Goal: Task Accomplishment & Management: Manage account settings

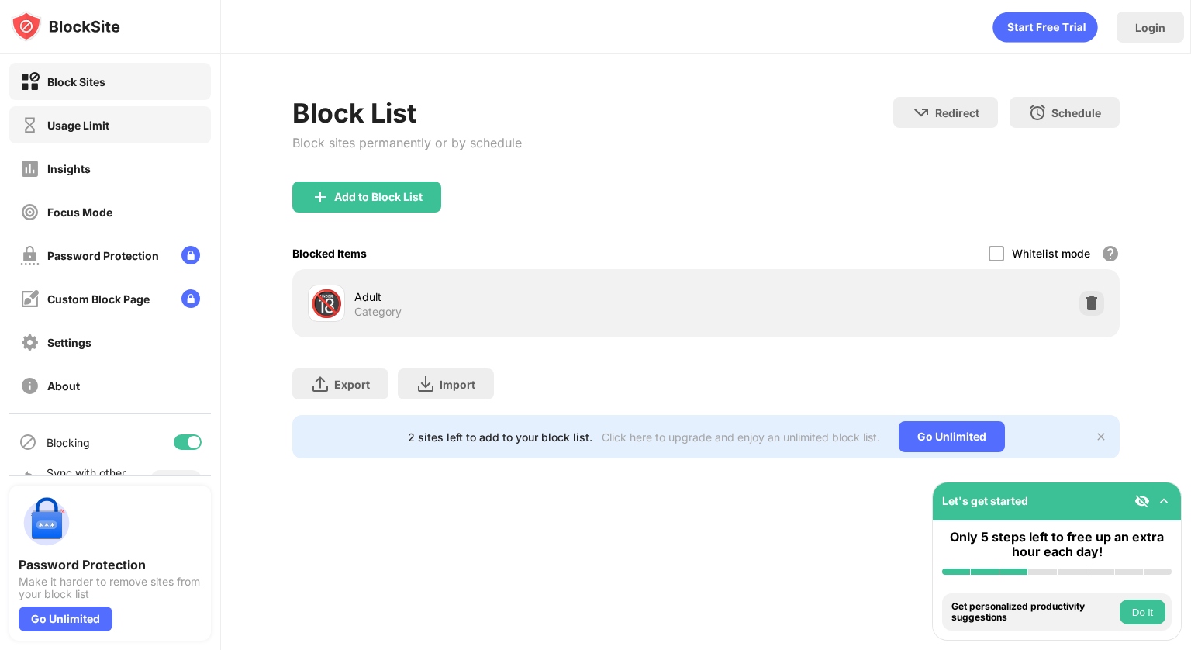
click at [107, 126] on div "Usage Limit" at bounding box center [78, 125] width 62 height 13
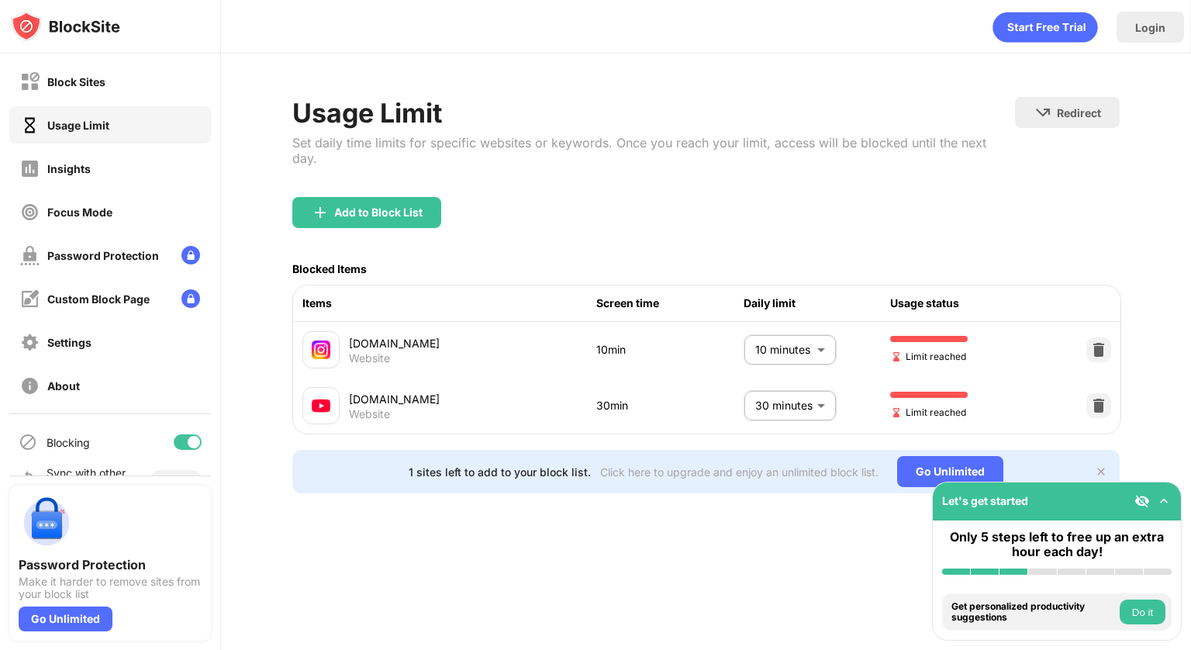
click at [783, 333] on body "Block Sites Usage Limit Insights Focus Mode Password Protection Custom Block Pa…" at bounding box center [595, 325] width 1191 height 650
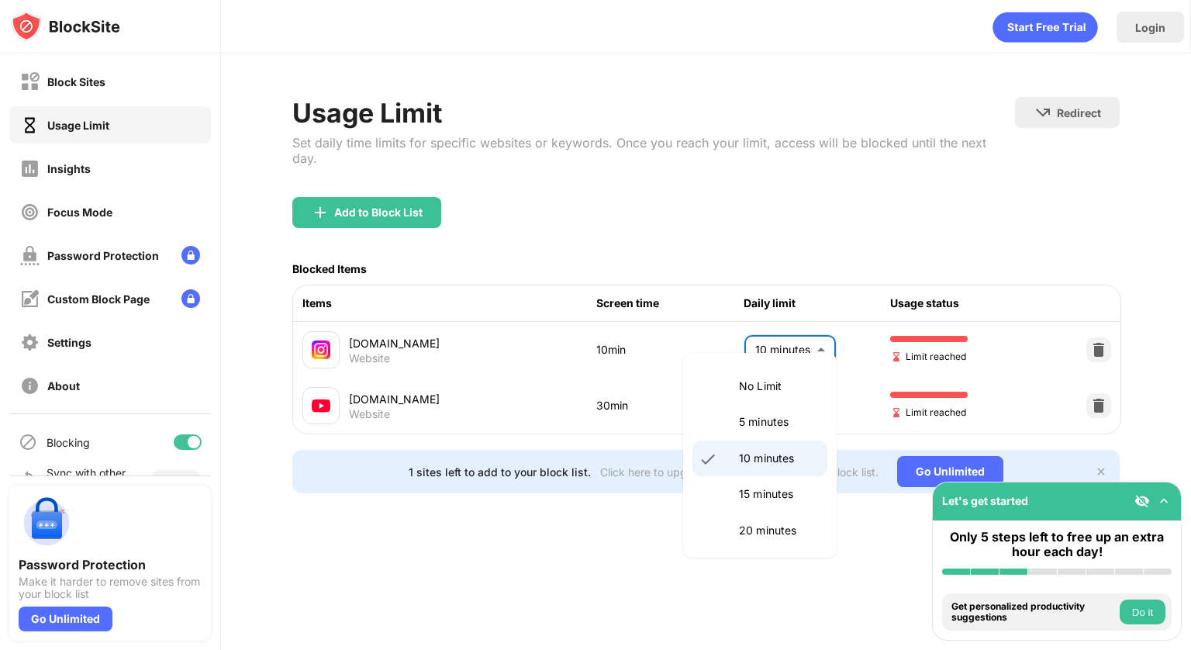
click at [753, 454] on p "10 minutes" at bounding box center [778, 458] width 79 height 17
click at [800, 340] on body "Block Sites Usage Limit Insights Focus Mode Password Protection Custom Block Pa…" at bounding box center [595, 325] width 1191 height 650
click at [766, 428] on p "5 minutes" at bounding box center [778, 421] width 79 height 17
type input "*"
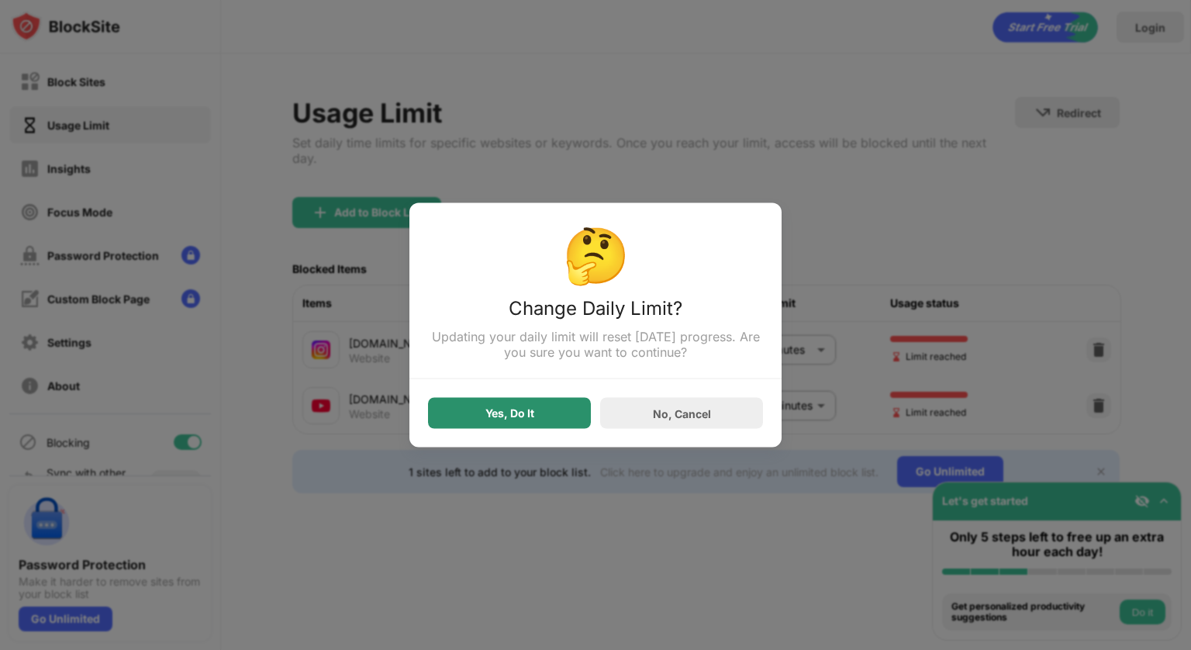
click at [534, 422] on div "Yes, Do It" at bounding box center [509, 413] width 163 height 31
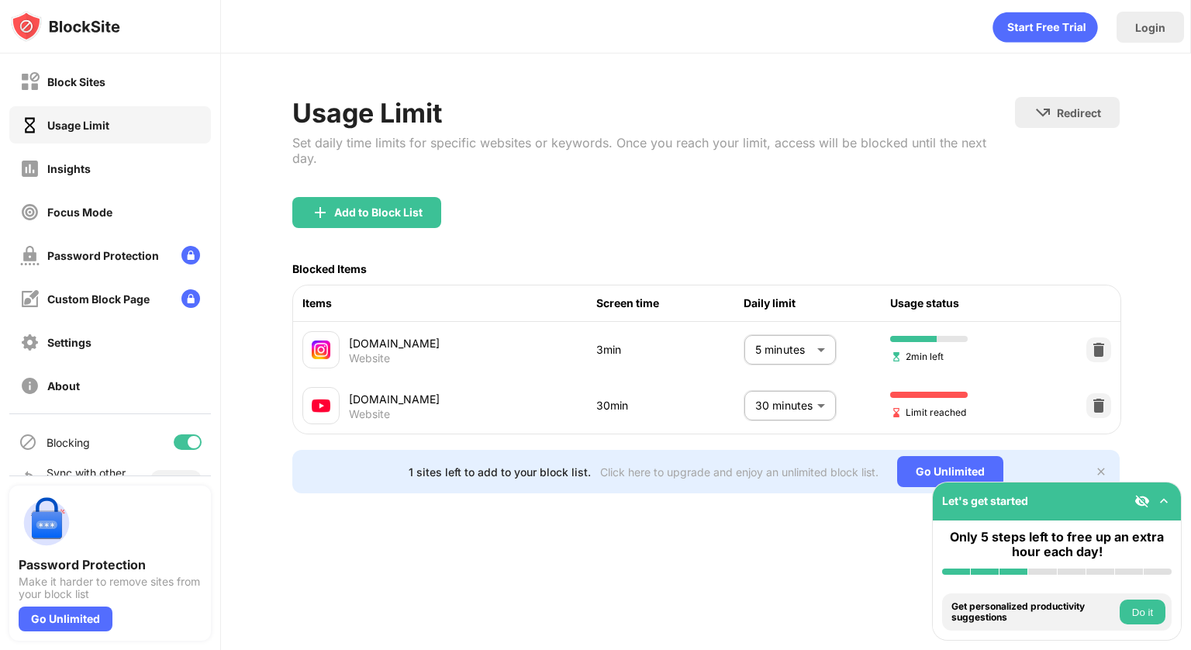
click at [805, 395] on body "Block Sites Usage Limit Insights Focus Mode Password Protection Custom Block Pa…" at bounding box center [595, 325] width 1191 height 650
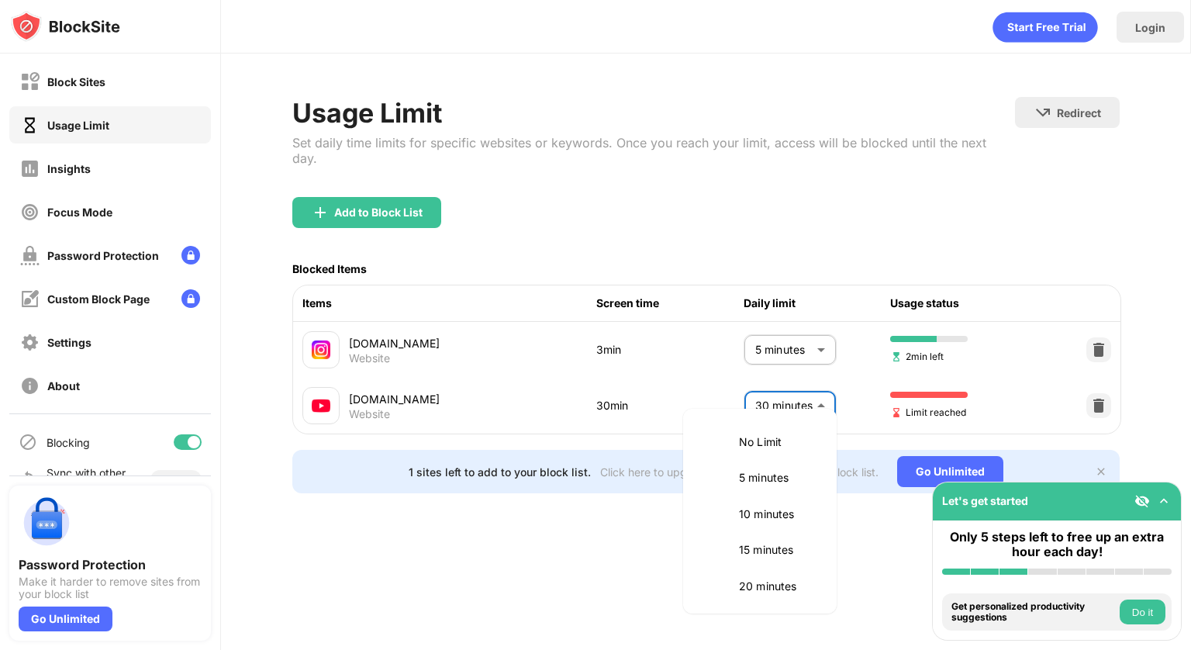
scroll to position [147, 0]
click at [781, 464] on li "25 minutes" at bounding box center [759, 475] width 135 height 36
type input "**"
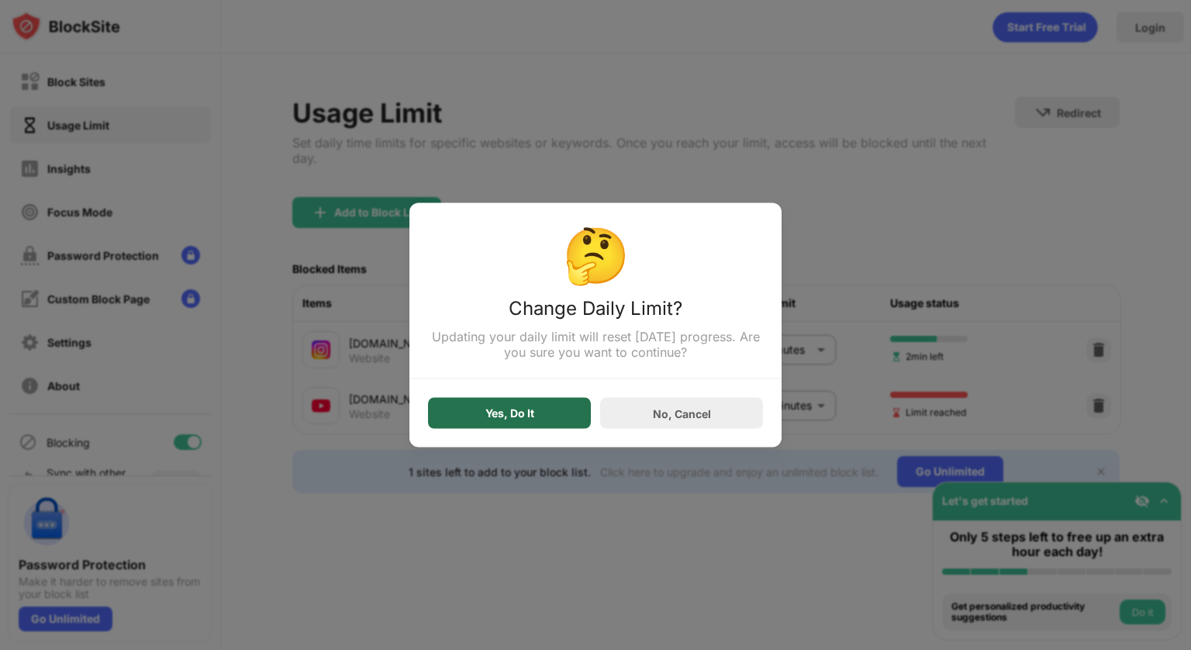
click at [542, 415] on div "Yes, Do It" at bounding box center [509, 413] width 163 height 31
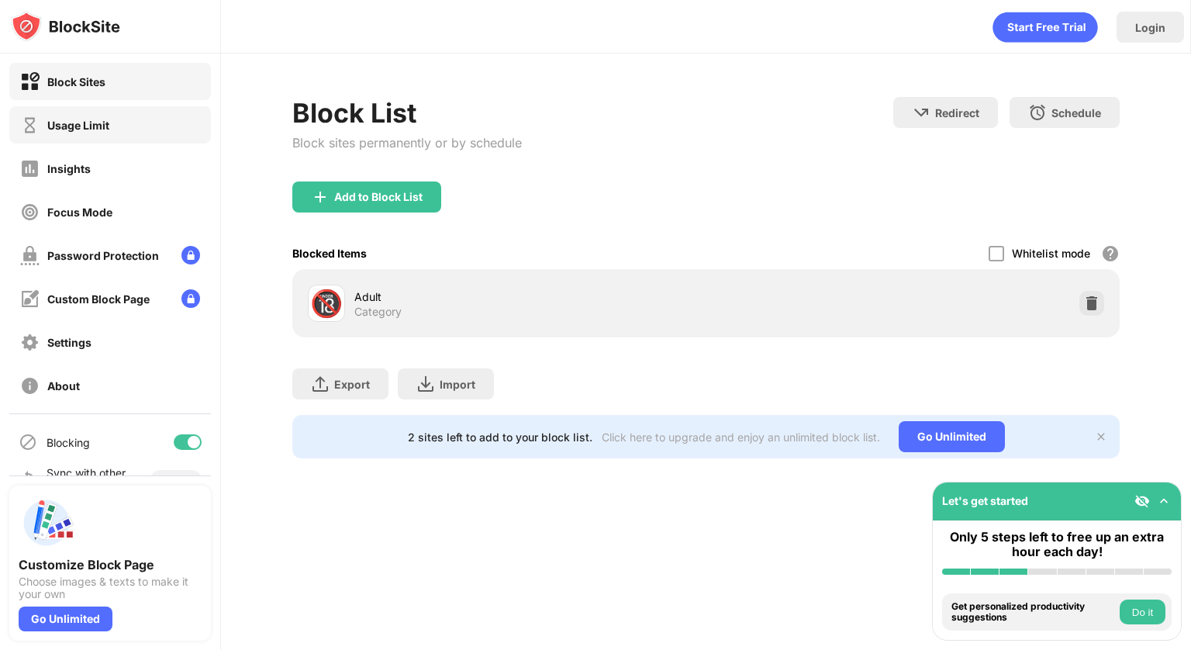
click at [120, 127] on div "Usage Limit" at bounding box center [110, 124] width 202 height 37
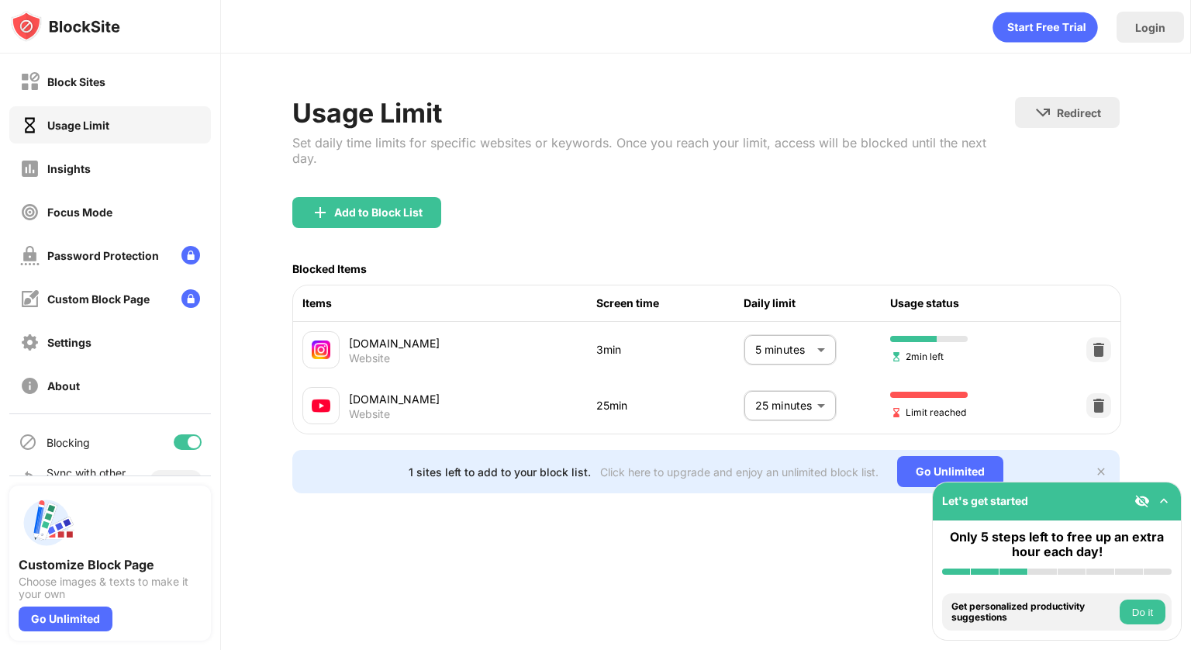
click at [785, 386] on body "Block Sites Usage Limit Insights Focus Mode Password Protection Custom Block Pa…" at bounding box center [595, 325] width 1191 height 650
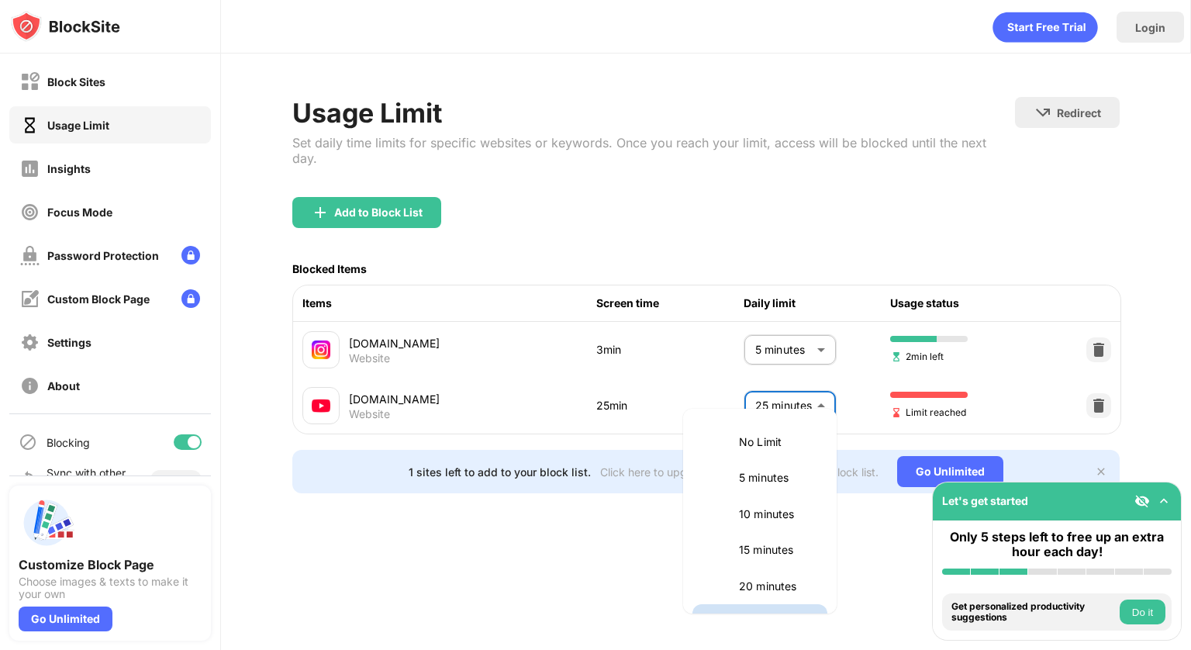
scroll to position [26, 0]
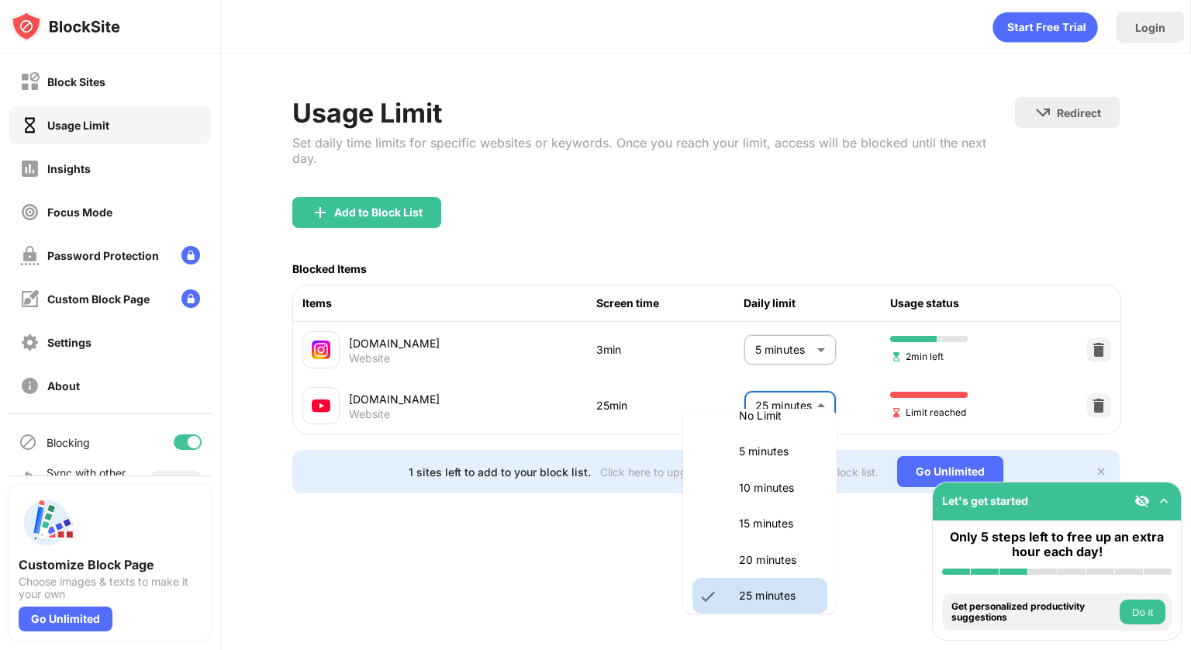
click at [746, 553] on p "20 minutes" at bounding box center [778, 559] width 79 height 17
type input "**"
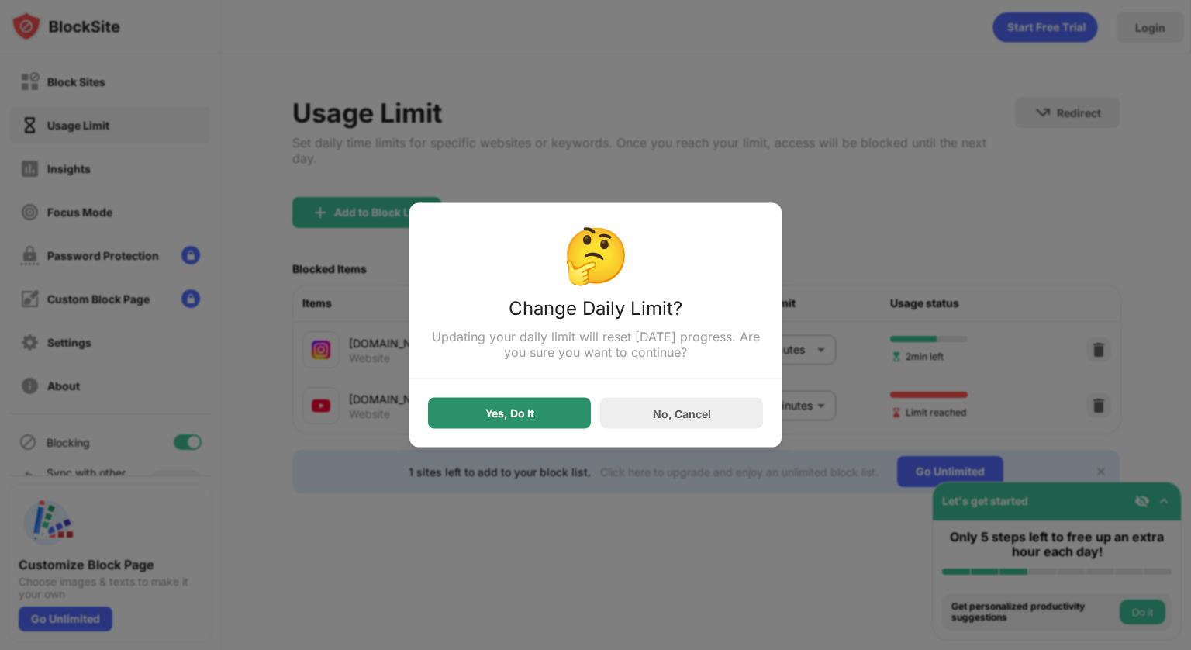
click at [554, 404] on div "Yes, Do It" at bounding box center [509, 413] width 163 height 31
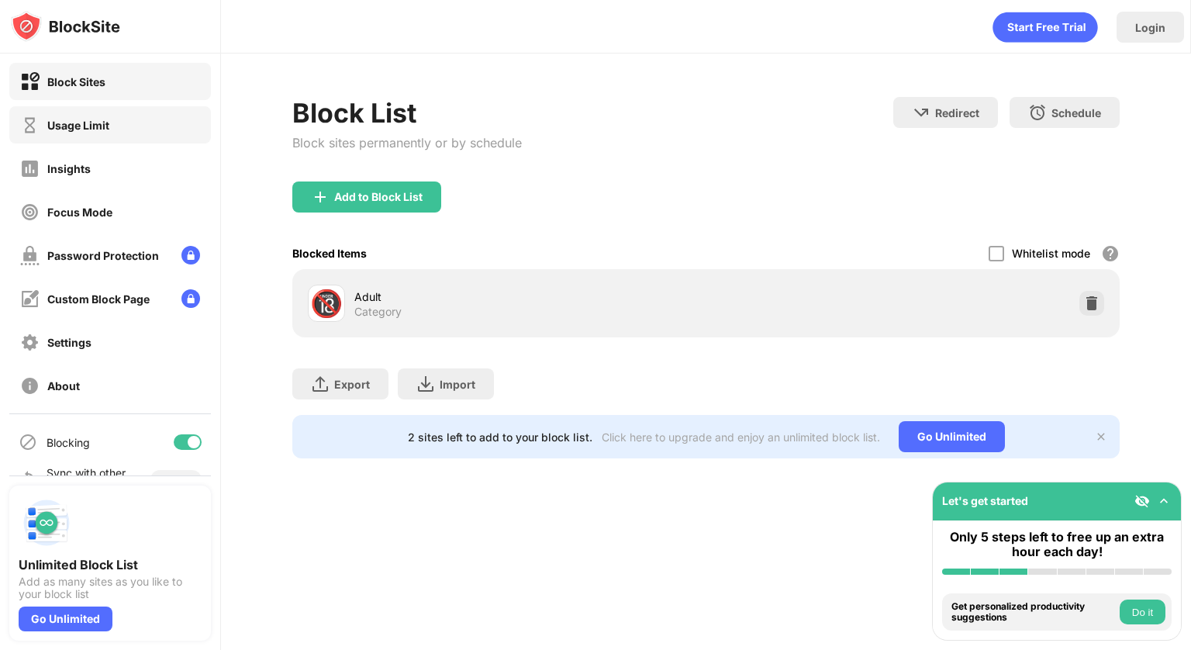
click at [125, 137] on div "Usage Limit" at bounding box center [110, 124] width 202 height 37
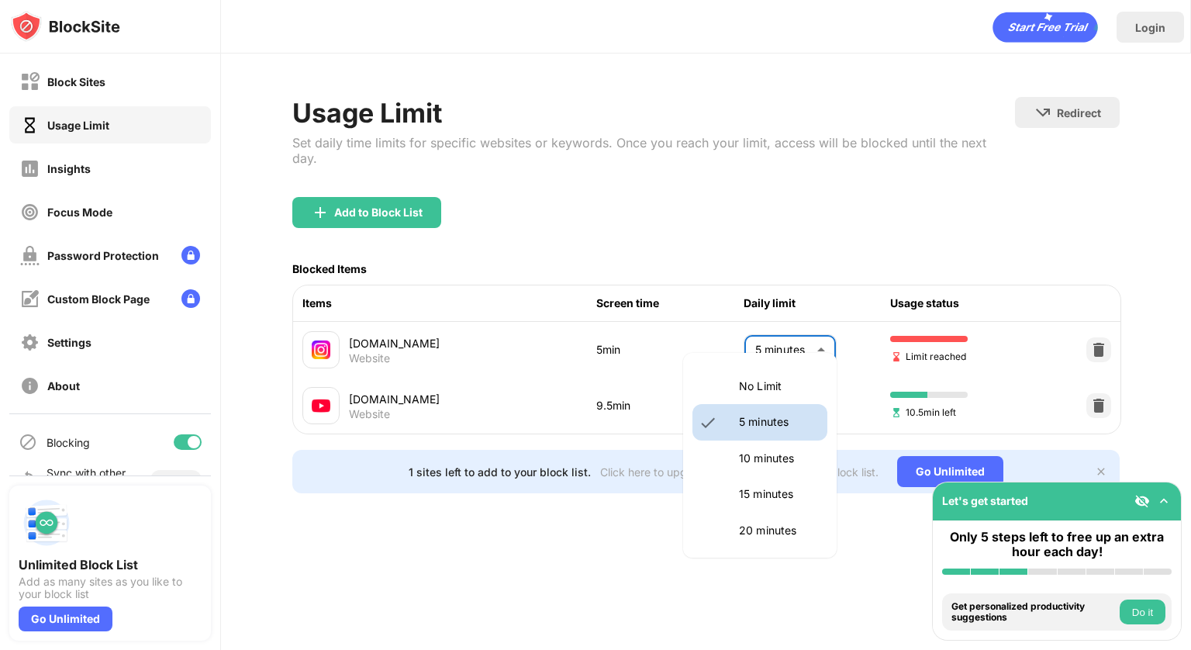
click at [779, 336] on body "Block Sites Usage Limit Insights Focus Mode Password Protection Custom Block Pa…" at bounding box center [595, 325] width 1191 height 650
click at [776, 457] on p "10 minutes" at bounding box center [778, 458] width 79 height 17
type input "**"
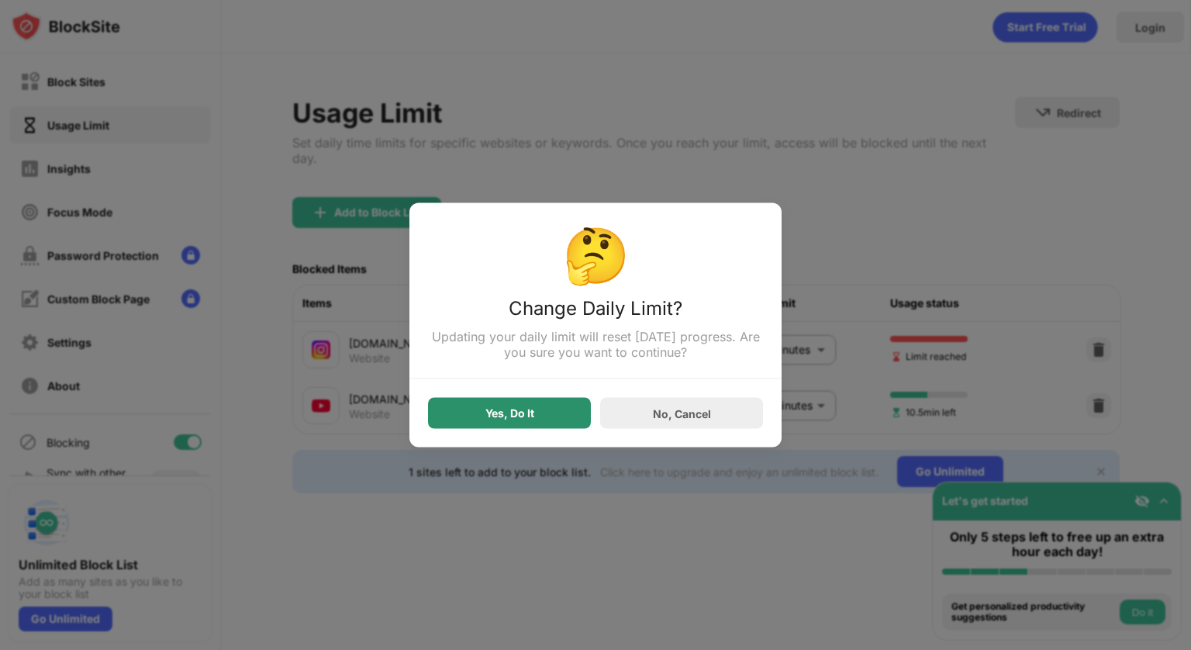
click at [495, 405] on div "Yes, Do It" at bounding box center [509, 413] width 163 height 31
